Goal: Browse casually

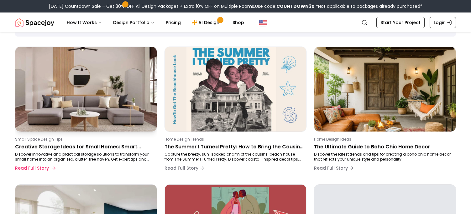
scroll to position [63, 0]
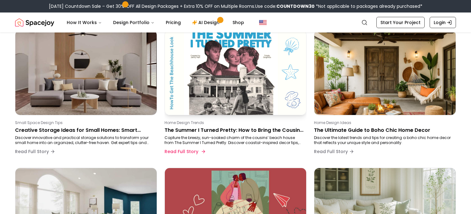
click at [252, 71] on img at bounding box center [235, 72] width 148 height 89
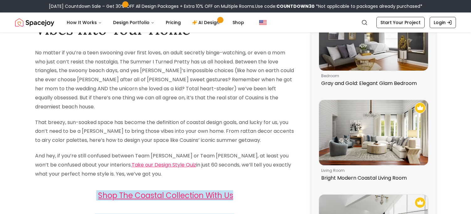
scroll to position [31, 0]
